Goal: Navigation & Orientation: Find specific page/section

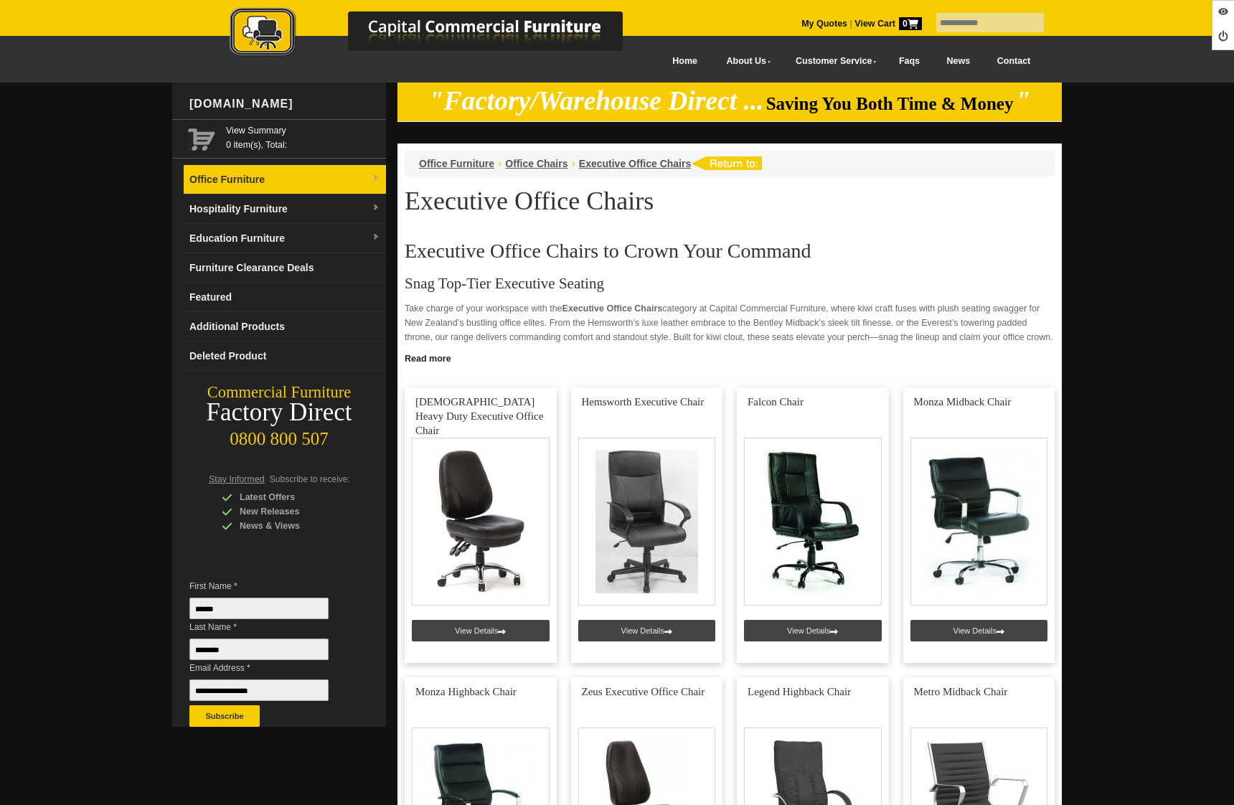
click at [240, 175] on link "Office Furniture" at bounding box center [285, 179] width 202 height 29
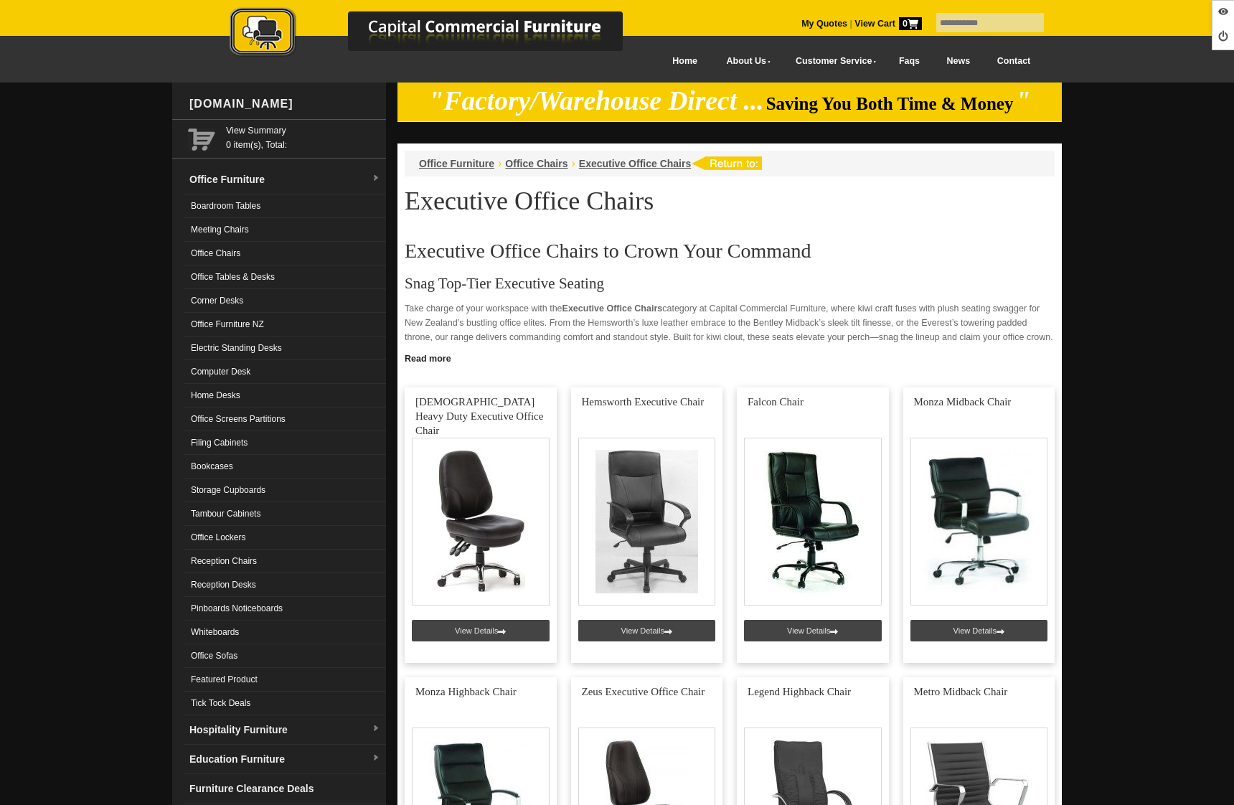
click at [254, 725] on link "Hospitality Furniture" at bounding box center [285, 729] width 202 height 29
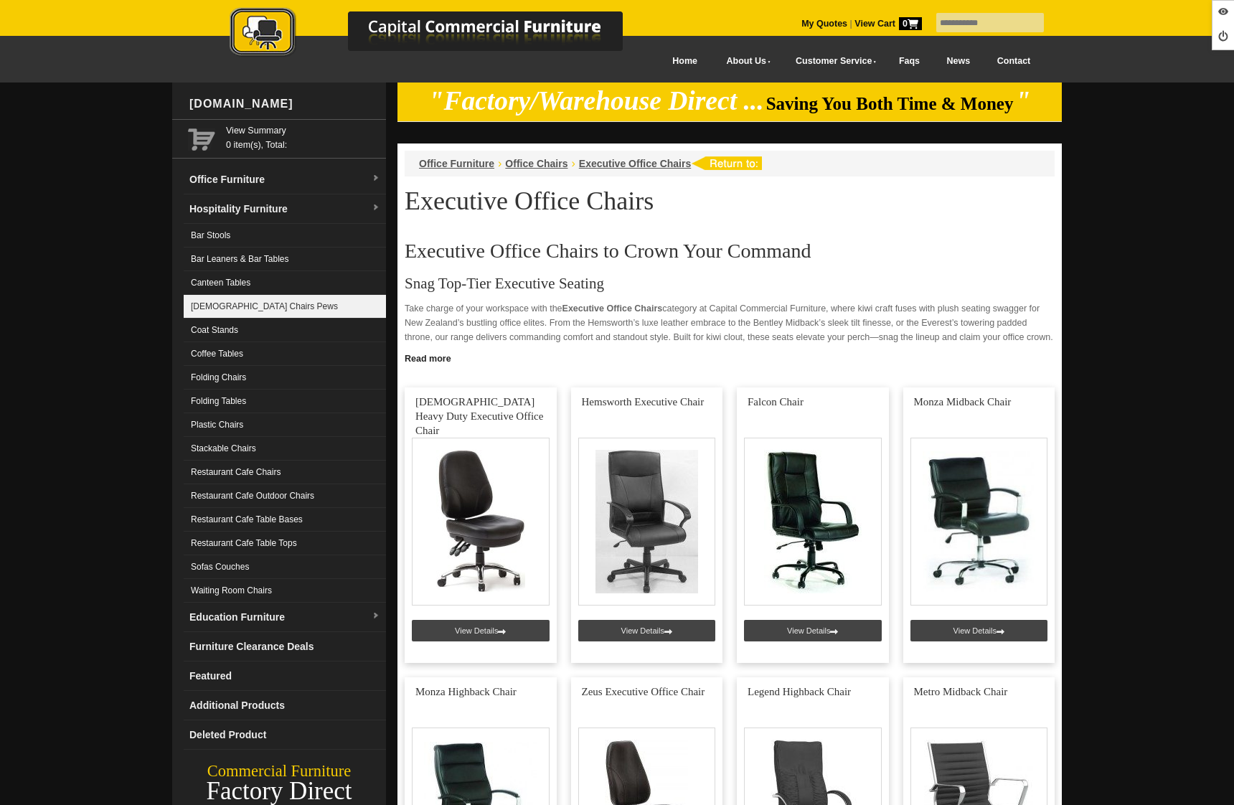
click at [304, 308] on link "[DEMOGRAPHIC_DATA] Chairs Pews" at bounding box center [285, 307] width 202 height 24
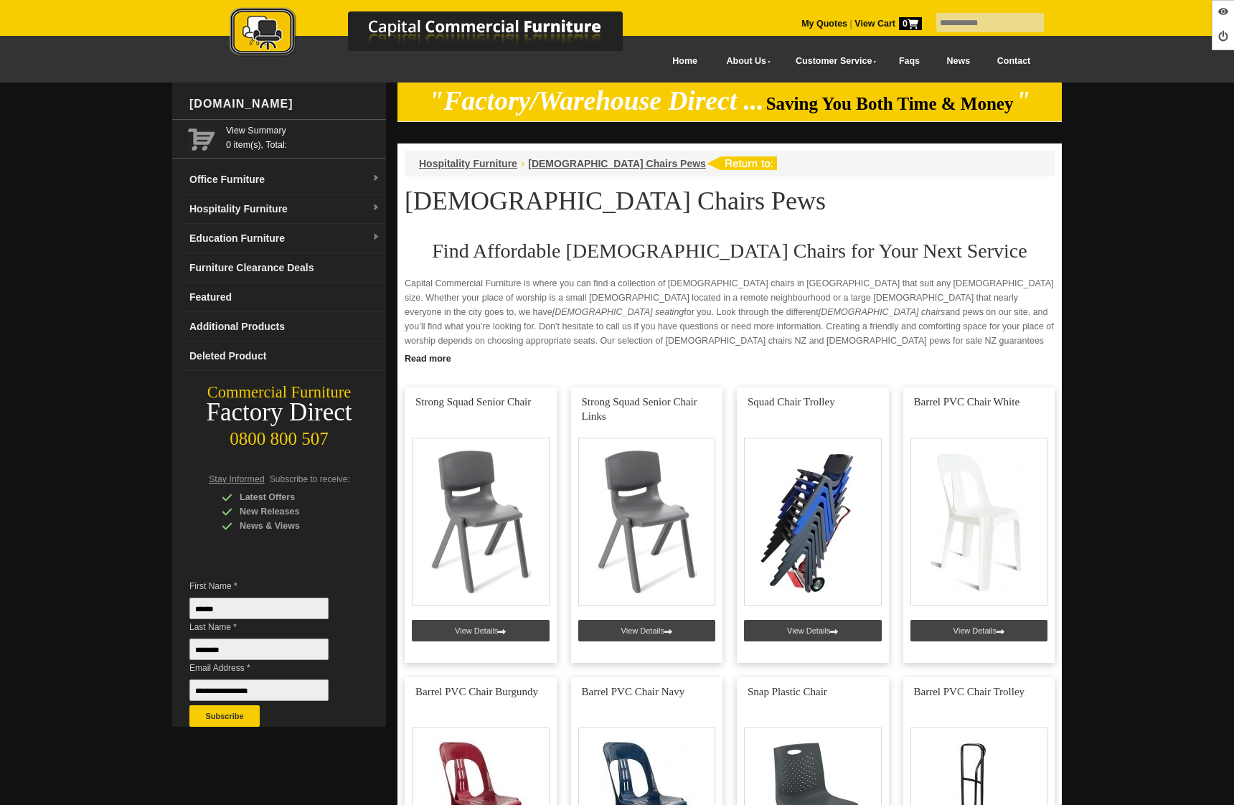
scroll to position [1506, 0]
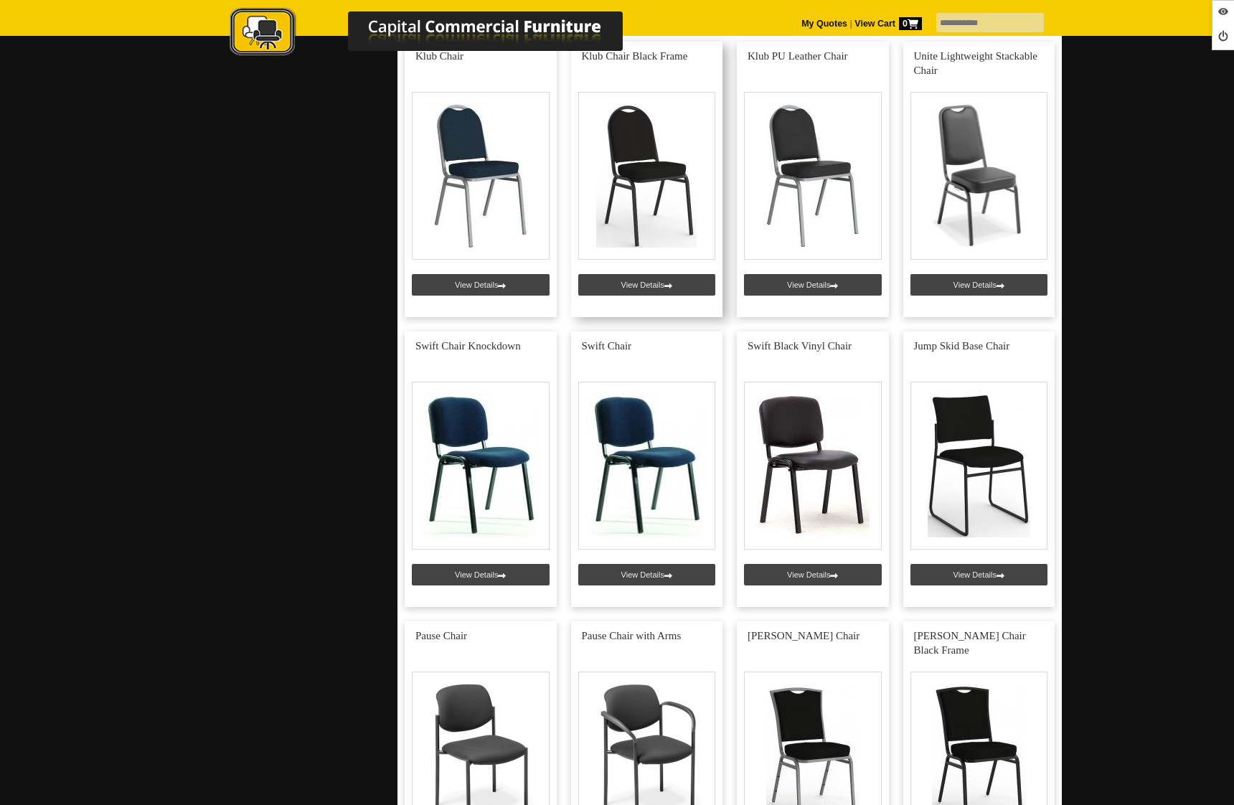
click at [616, 279] on link at bounding box center [647, 180] width 152 height 276
